Goal: Transaction & Acquisition: Purchase product/service

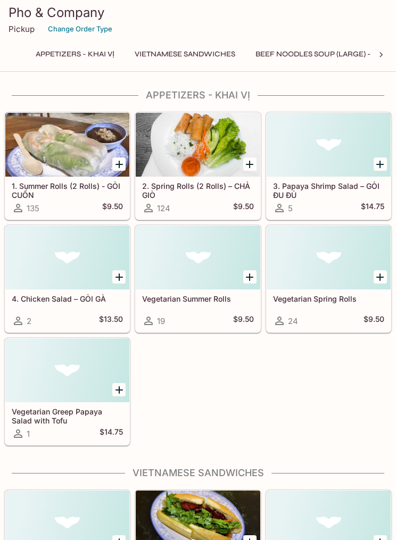
click at [347, 256] on div at bounding box center [328, 257] width 124 height 64
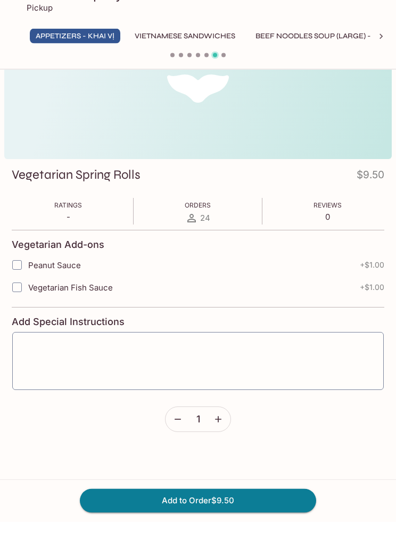
scroll to position [55, 0]
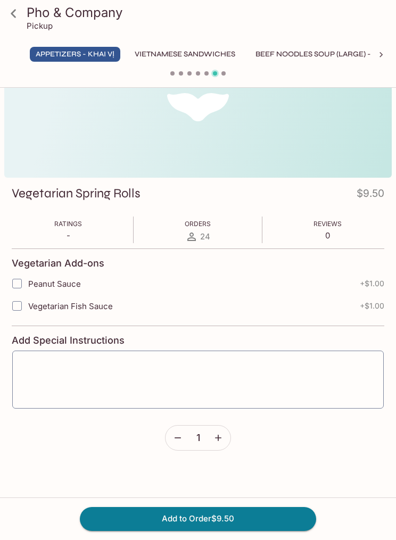
click at [212, 530] on button "Add to Order $9.50" at bounding box center [198, 518] width 236 height 23
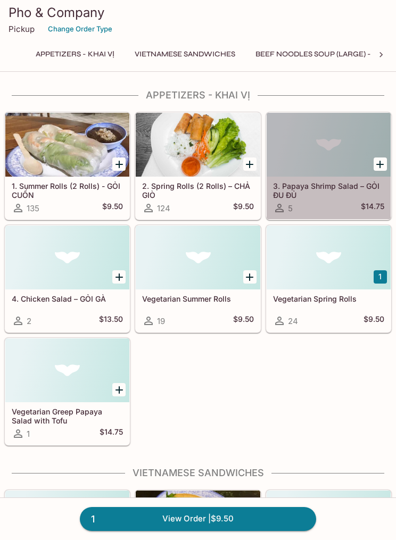
click at [349, 148] on div at bounding box center [328, 145] width 124 height 64
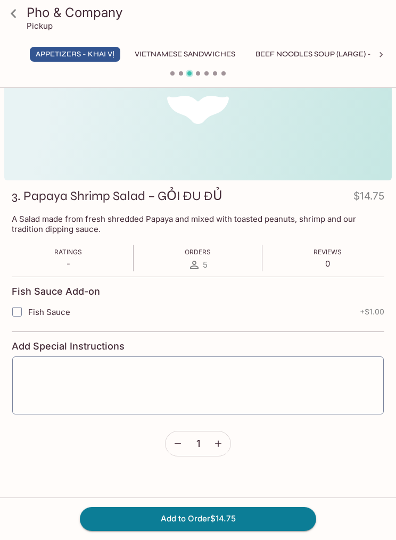
scroll to position [55, 0]
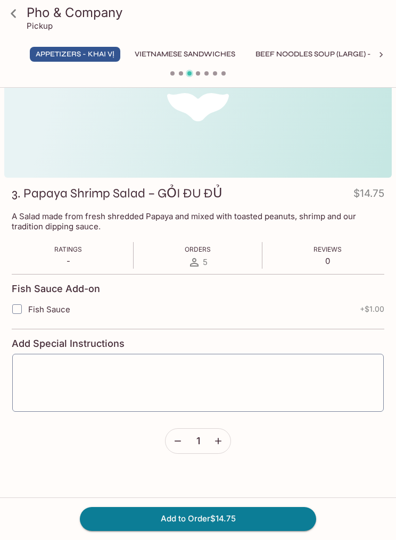
click at [211, 530] on button "Add to Order $14.75" at bounding box center [198, 518] width 236 height 23
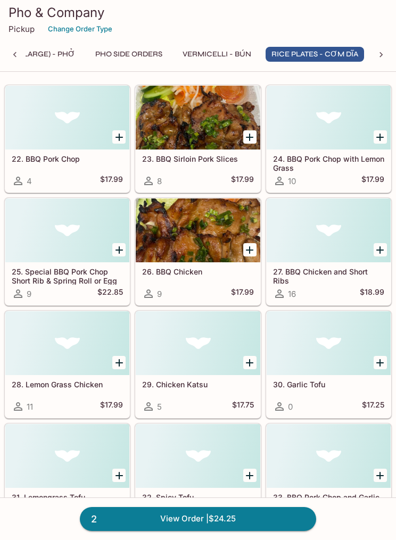
scroll to position [2364, 0]
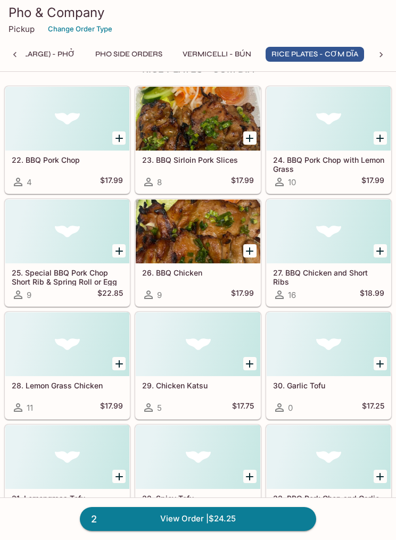
click at [106, 363] on div at bounding box center [67, 344] width 124 height 64
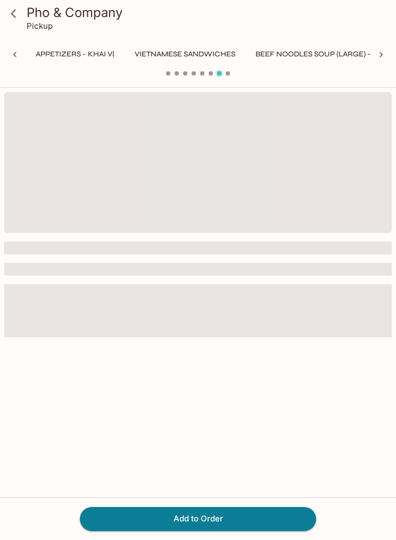
scroll to position [0, 315]
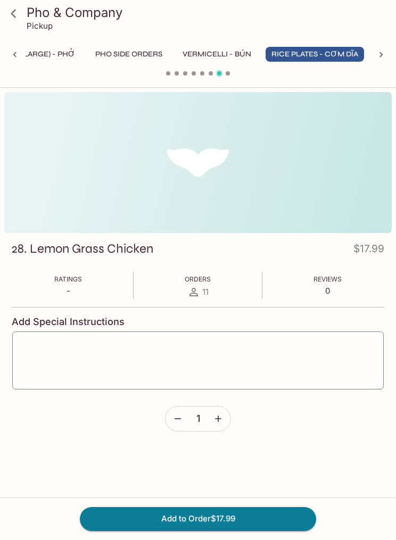
click at [218, 530] on button "Add to Order $17.99" at bounding box center [198, 518] width 236 height 23
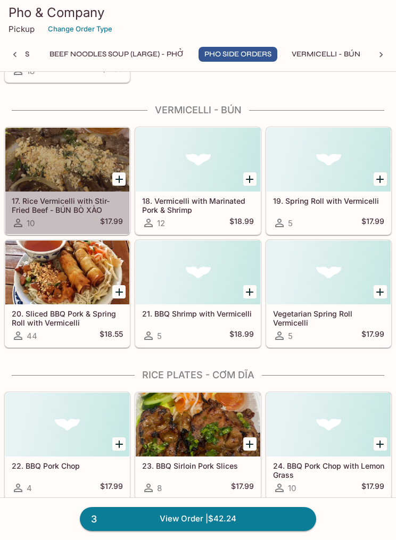
click at [64, 177] on div at bounding box center [67, 160] width 124 height 64
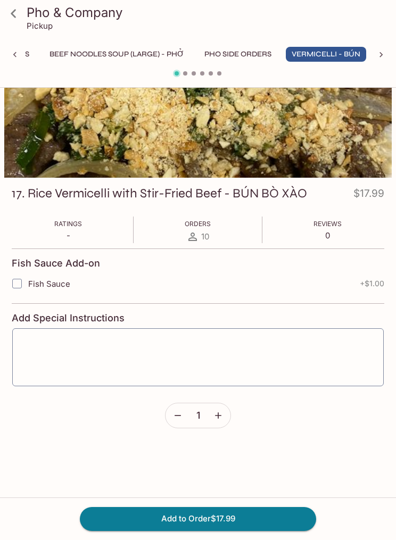
click at [236, 530] on button "Add to Order $17.99" at bounding box center [198, 518] width 236 height 23
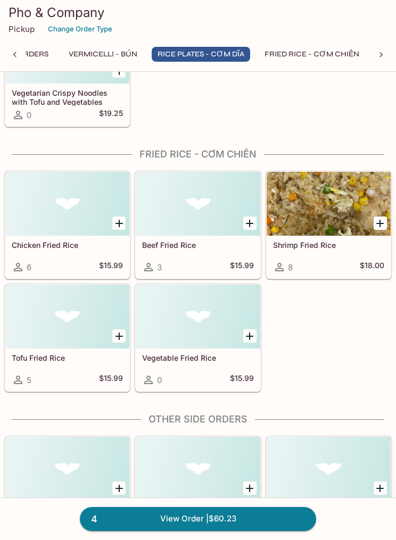
click at [191, 334] on div at bounding box center [198, 316] width 124 height 64
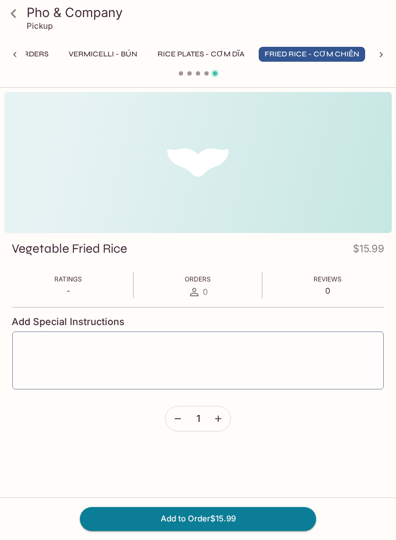
click at [243, 511] on button "Add to Order $15.99" at bounding box center [198, 518] width 236 height 23
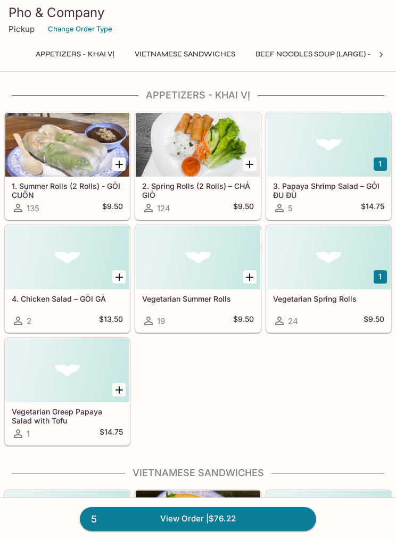
click at [239, 515] on link "5 View Order | $76.22" at bounding box center [198, 518] width 236 height 23
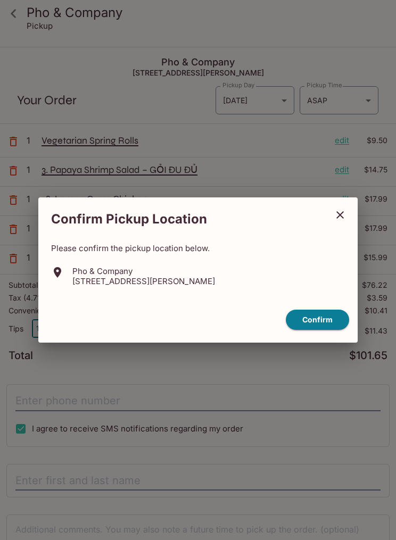
click at [328, 318] on button "Confirm" at bounding box center [316, 319] width 63 height 21
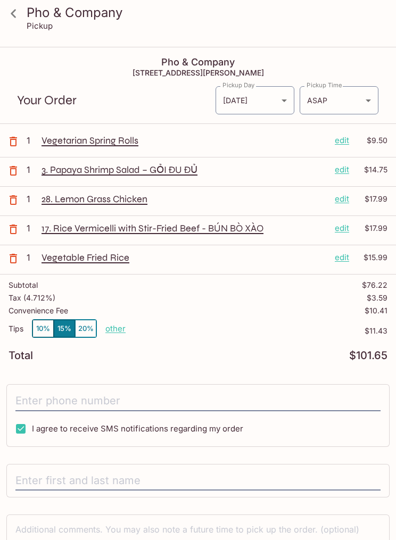
click at [121, 332] on p "other" at bounding box center [115, 328] width 20 height 10
type input "0.00"
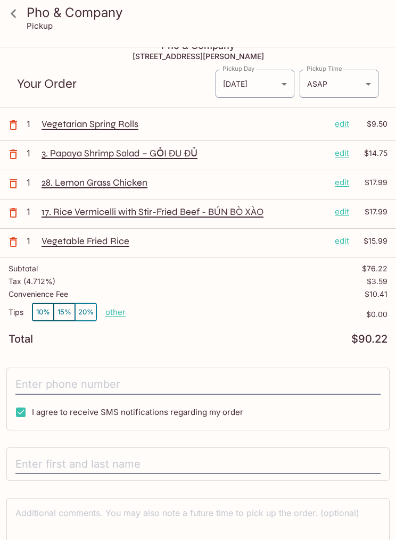
scroll to position [65, 0]
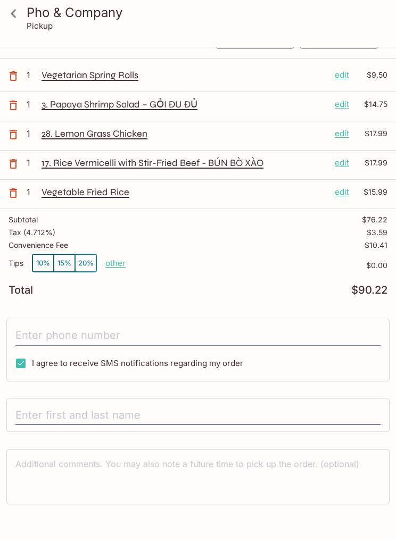
click at [193, 337] on input "tel" at bounding box center [197, 335] width 365 height 20
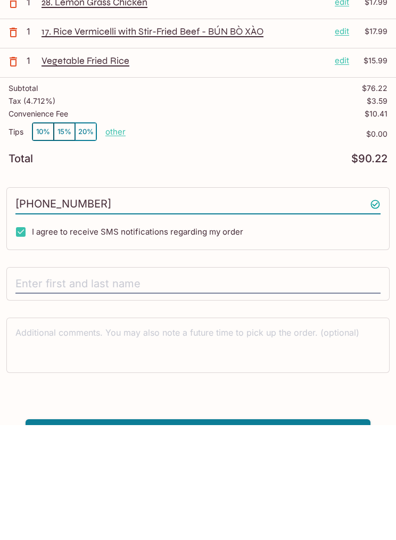
scroll to position [102, 0]
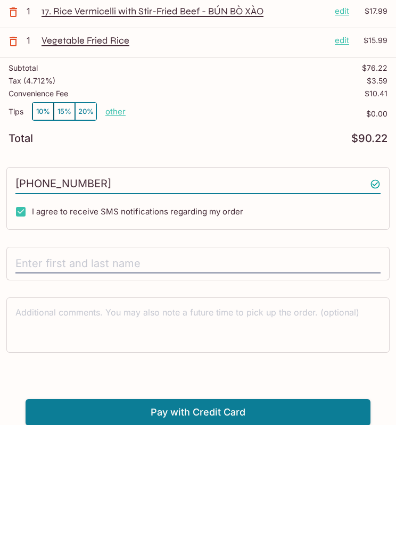
type input "[PHONE_NUMBER]"
click at [232, 514] on button "Pay with Credit Card" at bounding box center [198, 527] width 344 height 27
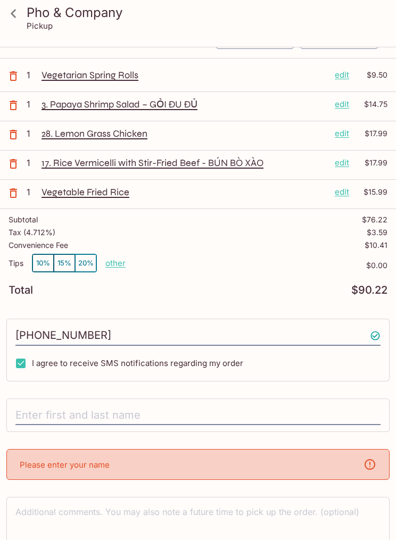
click at [278, 409] on input "text" at bounding box center [197, 415] width 365 height 20
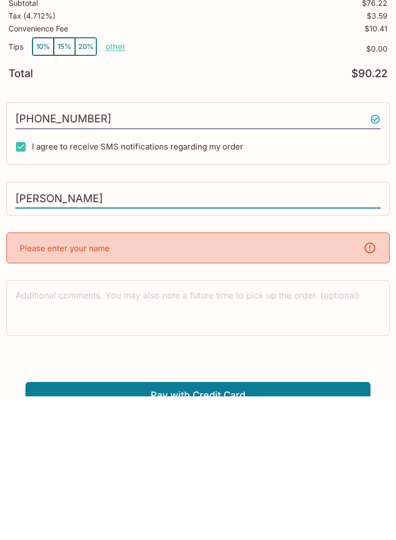
type input "[PERSON_NAME]"
click at [296, 402] on html "Pho & Company Pickup Pho & Company [STREET_ADDRESS][PERSON_NAME] Your Order Pic…" at bounding box center [198, 132] width 396 height 540
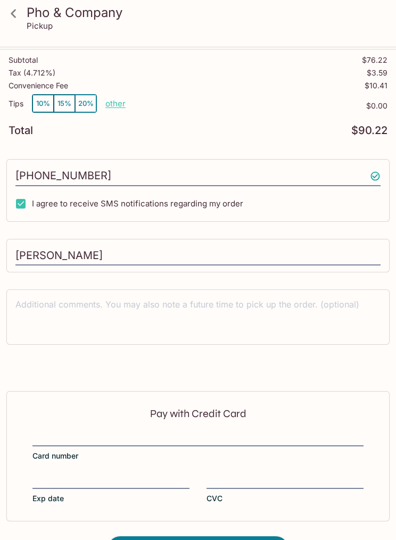
click at [221, 431] on div at bounding box center [197, 438] width 331 height 15
click at [221, 432] on input "Card number" at bounding box center [197, 432] width 331 height 1
click at [173, 430] on div "Pay with Credit Card Card number Exp date CVC" at bounding box center [197, 456] width 383 height 130
click at [150, 430] on div "Pay with Credit Card Card number Exp date CVC" at bounding box center [197, 456] width 383 height 130
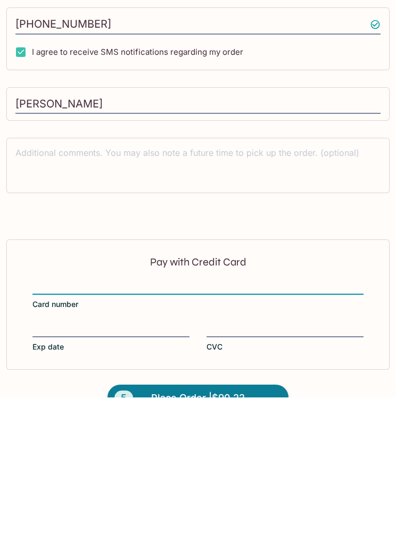
scroll to position [262, 0]
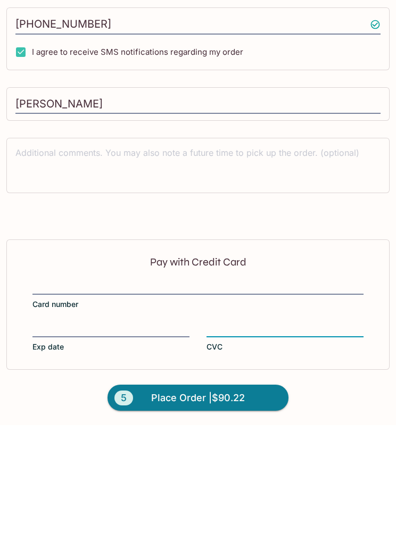
click at [190, 504] on span "Place Order | $90.22" at bounding box center [198, 512] width 94 height 17
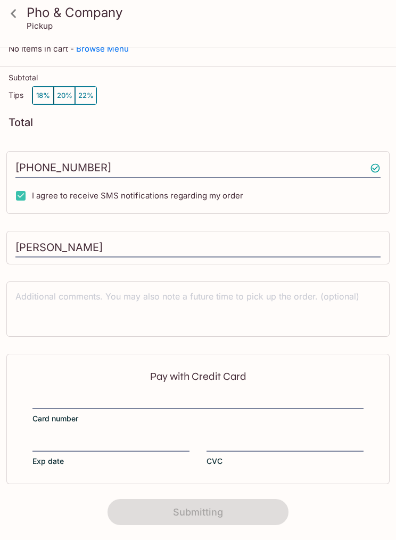
scroll to position [0, 0]
